Goal: Task Accomplishment & Management: Manage account settings

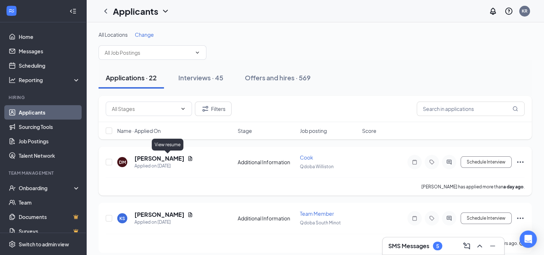
click at [187, 158] on icon "Document" at bounding box center [190, 158] width 6 height 6
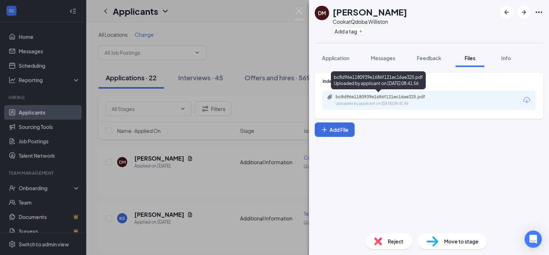
click at [403, 96] on div "bc8d96e1180939e1686f121ec16ae325.pdf" at bounding box center [386, 97] width 101 height 6
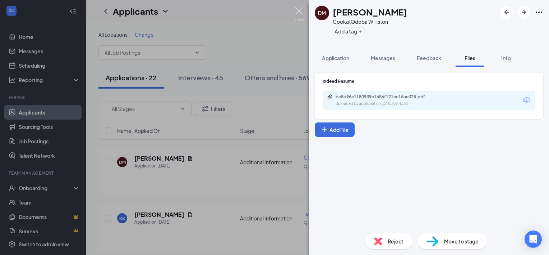
click at [296, 12] on img at bounding box center [299, 14] width 9 height 14
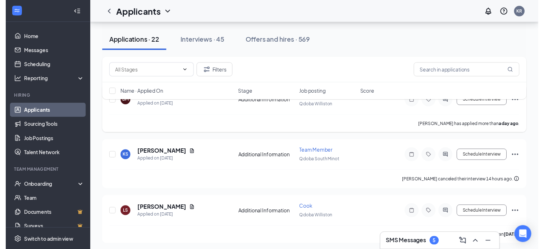
scroll to position [72, 0]
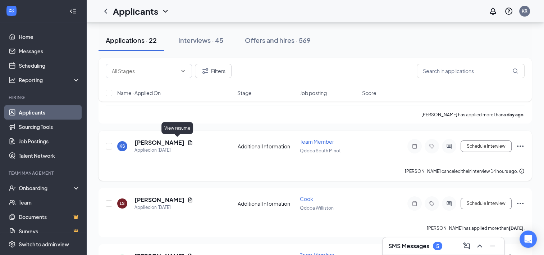
click at [187, 141] on icon "Document" at bounding box center [190, 143] width 6 height 6
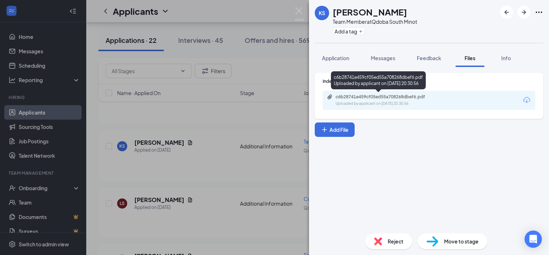
click at [384, 96] on div "c6b28741e459cf05ed55a708268dbef6.pdf" at bounding box center [386, 97] width 101 height 6
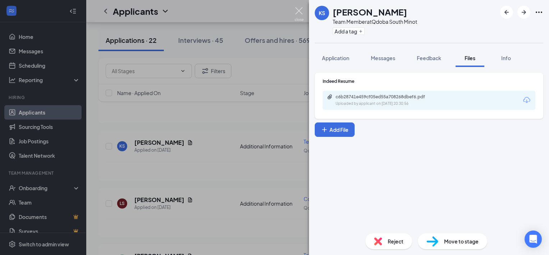
click at [301, 10] on img at bounding box center [299, 14] width 9 height 14
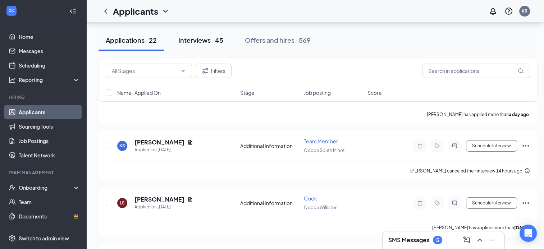
click at [203, 41] on div "Interviews · 45" at bounding box center [200, 40] width 45 height 9
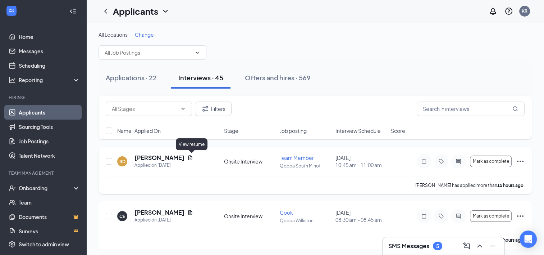
click at [193, 158] on icon "Document" at bounding box center [190, 158] width 6 height 6
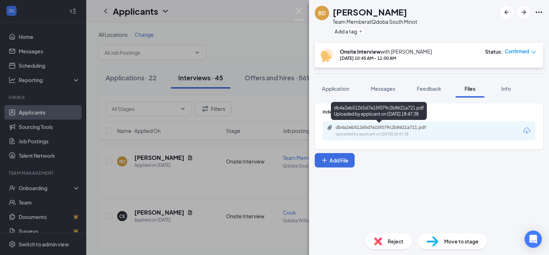
click at [368, 130] on div "db4a2eb51265d7e15f079c2b8621a721.pdf Uploaded by applicant on [DATE] 18:47:38" at bounding box center [385, 130] width 117 height 13
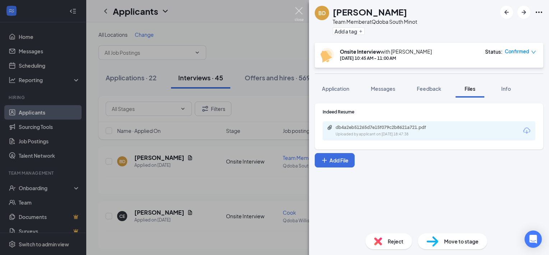
click at [301, 9] on img at bounding box center [299, 14] width 9 height 14
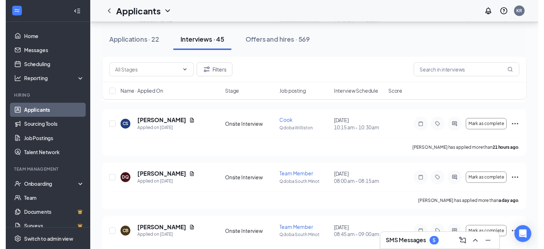
scroll to position [180, 0]
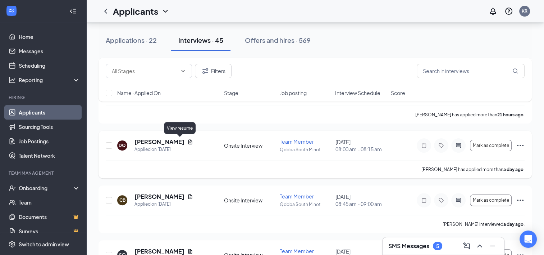
click at [188, 142] on icon "Document" at bounding box center [190, 141] width 4 height 5
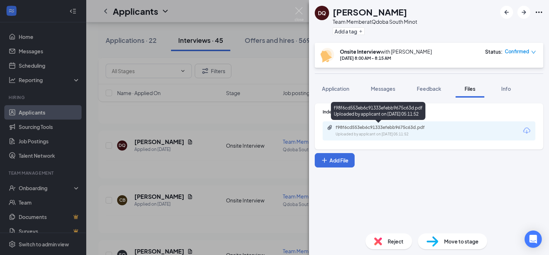
click at [402, 129] on div "f98f6cd553eb6c91333efebb9675c63d.pdf" at bounding box center [386, 127] width 101 height 6
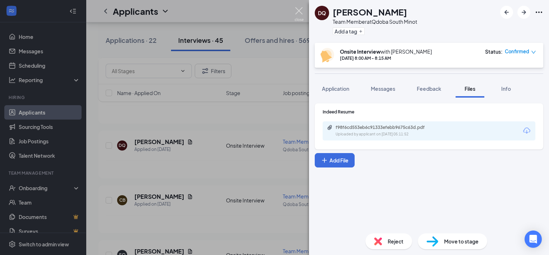
click at [301, 9] on img at bounding box center [299, 14] width 9 height 14
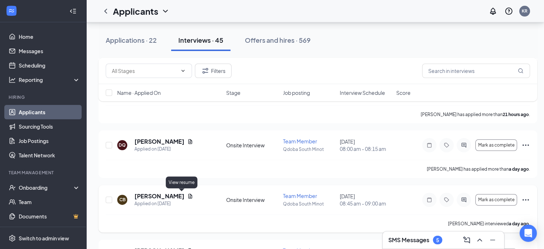
click at [188, 196] on icon "Document" at bounding box center [190, 196] width 4 height 5
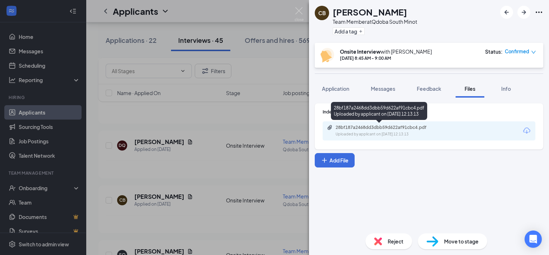
click at [429, 134] on div "Uploaded by applicant on [DATE] 12:13:13" at bounding box center [390, 134] width 108 height 6
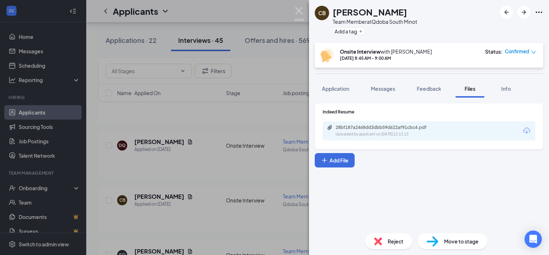
click at [302, 12] on img at bounding box center [299, 14] width 9 height 14
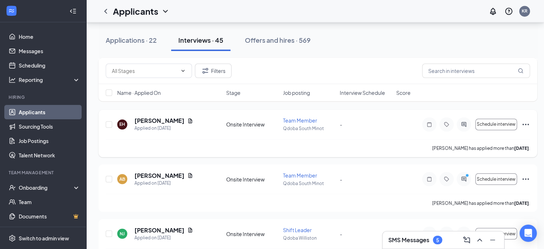
scroll to position [1187, 0]
